Goal: Task Accomplishment & Management: Use online tool/utility

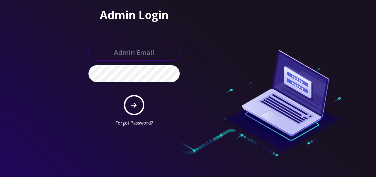
type input "[EMAIL_ADDRESS][DOMAIN_NAME]"
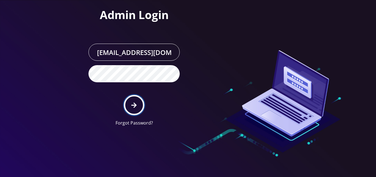
click at [138, 106] on button "submit" at bounding box center [134, 105] width 20 height 20
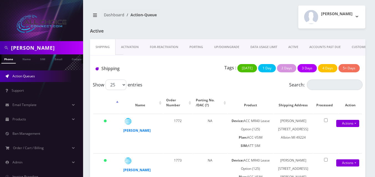
drag, startPoint x: 62, startPoint y: 46, endPoint x: 0, endPoint y: 46, distance: 62.0
click at [0, 46] on div "joshua anderson" at bounding box center [41, 47] width 83 height 13
paste input "[PERSON_NAME]"
type input "[PERSON_NAME]"
click at [24, 60] on link "Name" at bounding box center [27, 59] width 14 height 9
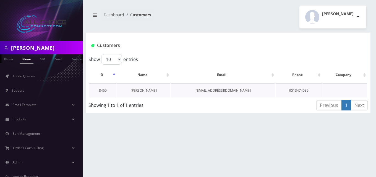
click at [145, 91] on link "Katie Mendoza" at bounding box center [144, 90] width 26 height 5
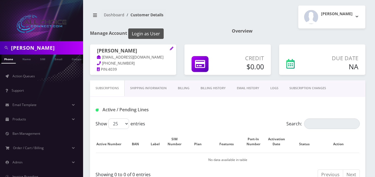
click at [145, 34] on button "Login as User" at bounding box center [145, 34] width 35 height 11
click at [146, 33] on button "Login as User" at bounding box center [145, 34] width 35 height 11
click at [146, 32] on button "Login as User" at bounding box center [145, 34] width 35 height 11
click at [143, 34] on button "Login as User" at bounding box center [145, 34] width 35 height 11
click at [142, 37] on button "Login as User" at bounding box center [145, 34] width 35 height 11
